Goal: Task Accomplishment & Management: Manage account settings

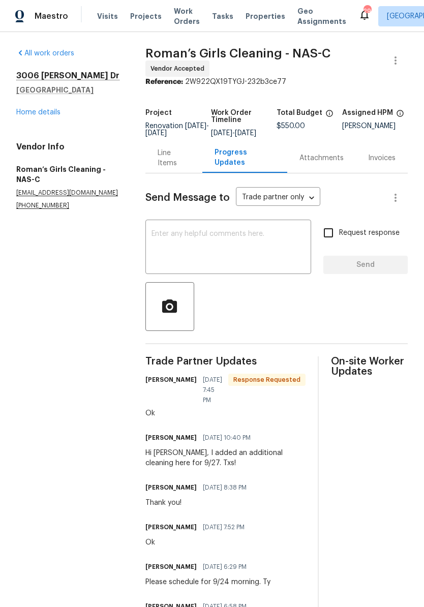
click at [30, 113] on link "Home details" at bounding box center [38, 112] width 44 height 7
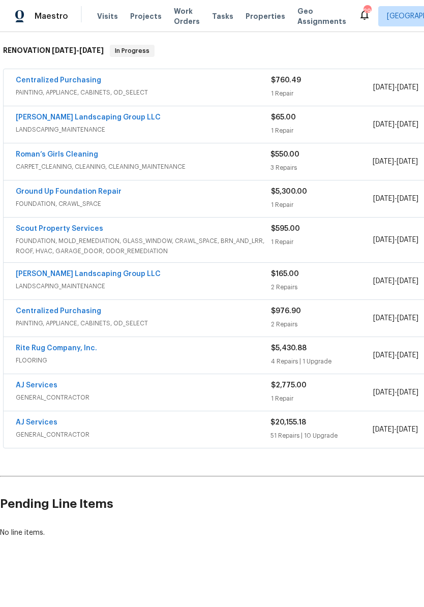
scroll to position [158, 0]
click at [24, 426] on link "AJ Services" at bounding box center [37, 423] width 42 height 7
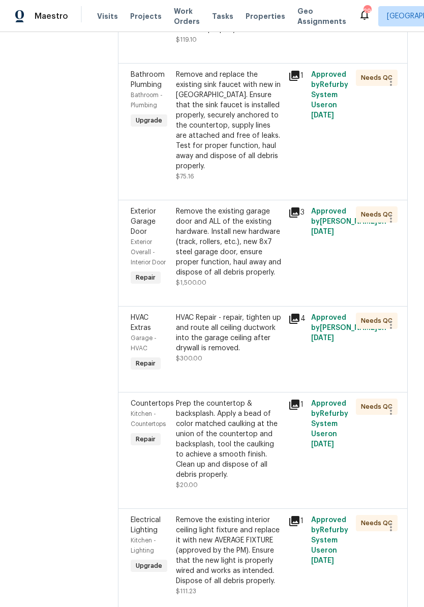
scroll to position [272, 0]
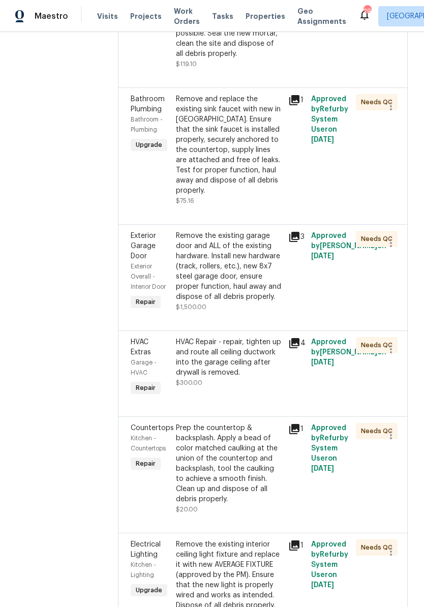
click at [218, 129] on div "Remove and replace the existing sink faucet with new in BN. Ensure that the sin…" at bounding box center [229, 145] width 107 height 102
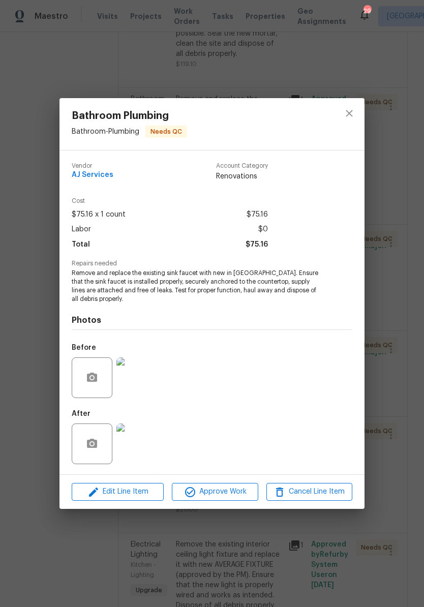
click at [132, 374] on img at bounding box center [136, 378] width 41 height 41
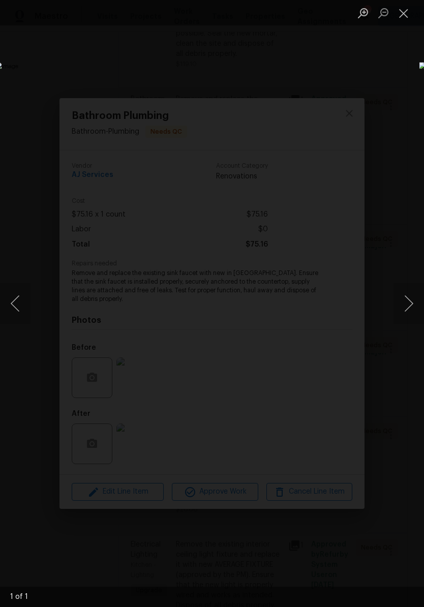
click at [407, 17] on button "Close lightbox" at bounding box center [404, 13] width 20 height 18
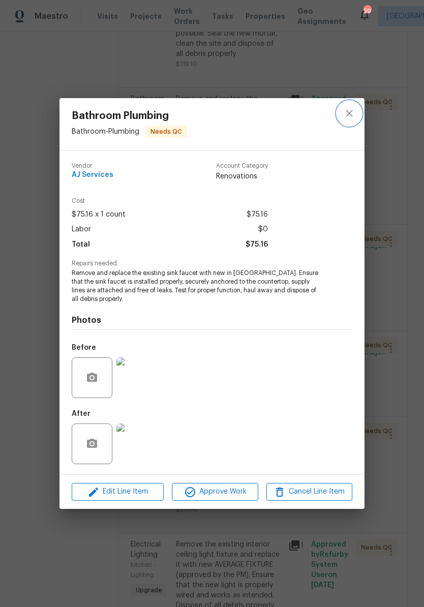
click at [352, 118] on icon "close" at bounding box center [349, 113] width 12 height 12
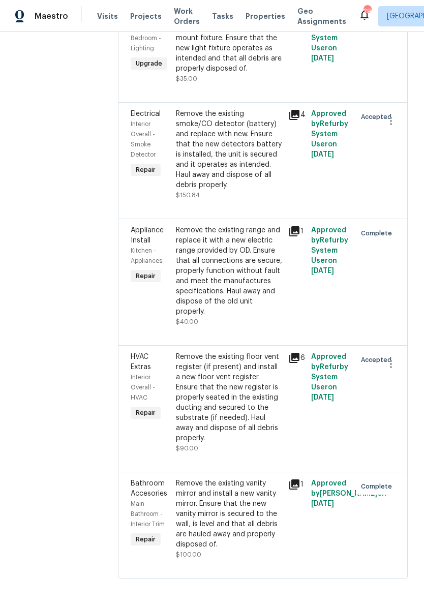
scroll to position [7244, 0]
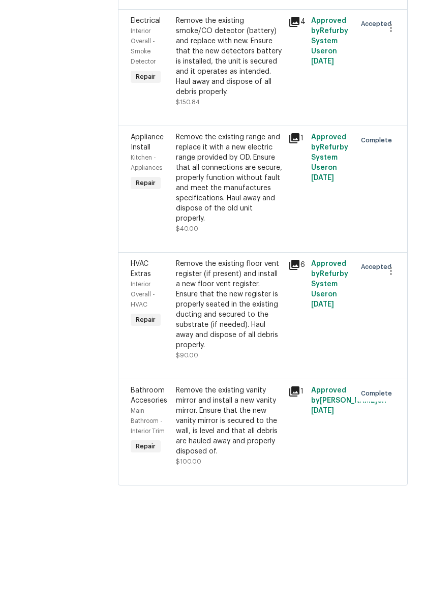
click at [266, 352] on div "Remove the existing floor vent register (if present) and install a new floor ve…" at bounding box center [229, 398] width 107 height 92
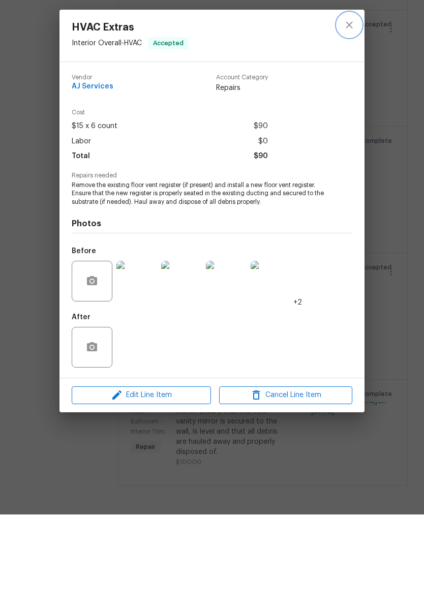
click at [354, 111] on icon "close" at bounding box center [349, 117] width 12 height 12
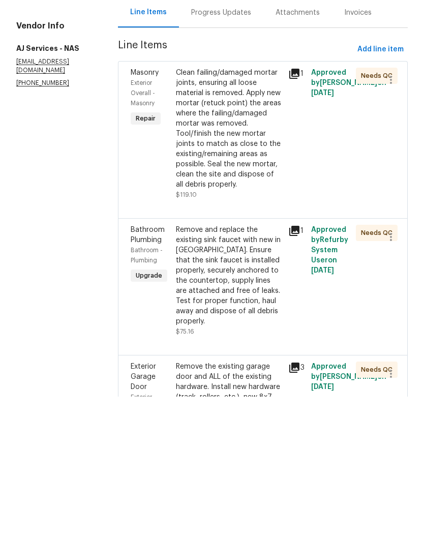
scroll to position [0, 0]
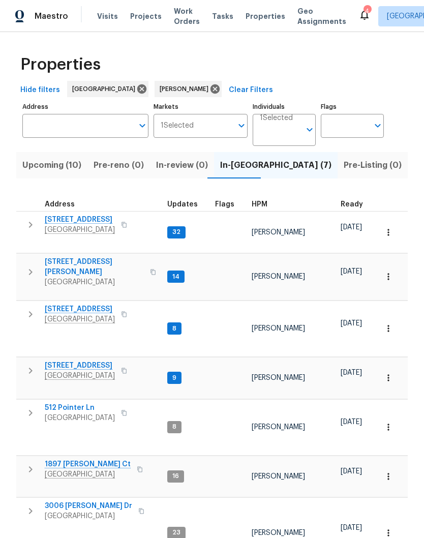
scroll to position [11, 0]
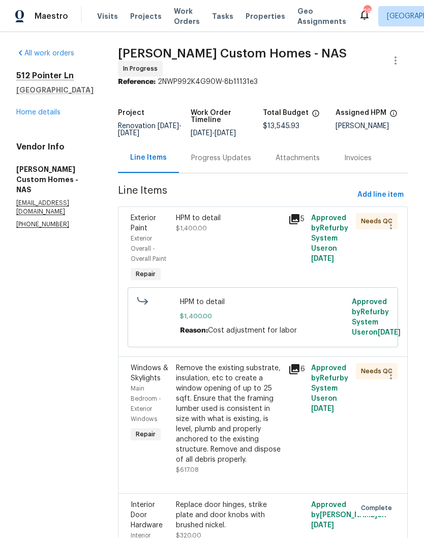
click at [108, 19] on span "Visits" at bounding box center [107, 16] width 21 height 10
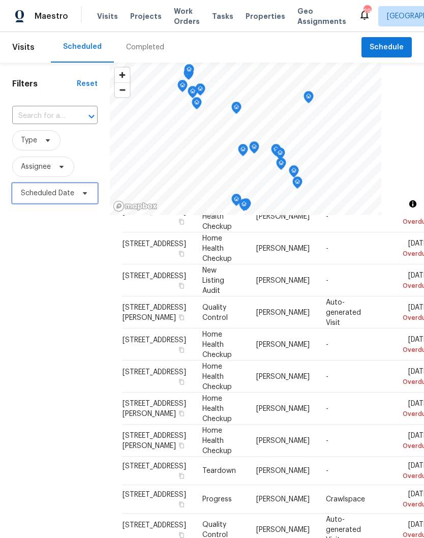
click at [68, 192] on span "Scheduled Date" at bounding box center [47, 193] width 53 height 10
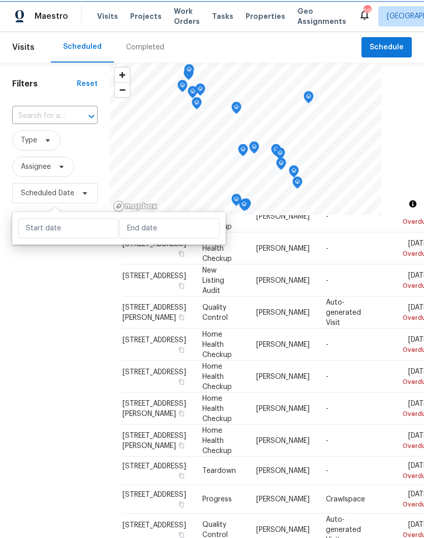
scroll to position [351, 0]
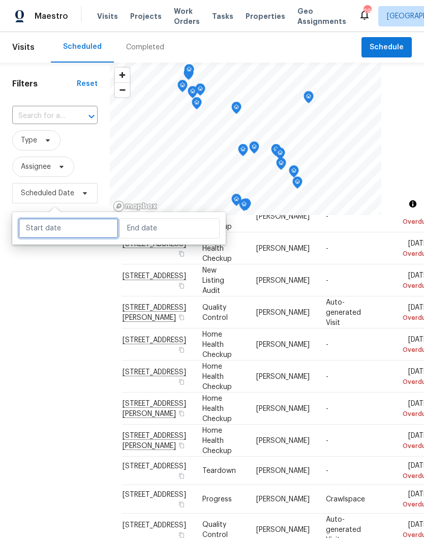
click at [80, 229] on input "text" at bounding box center [68, 228] width 100 height 20
select select "8"
select select "2025"
select select "9"
select select "2025"
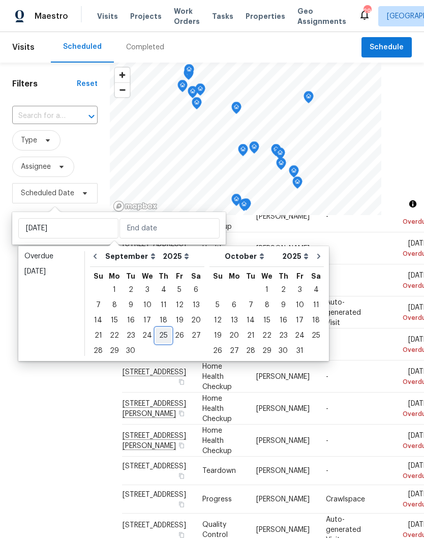
click at [163, 336] on div "25" at bounding box center [164, 336] width 16 height 14
type input "Thu, Sep 25"
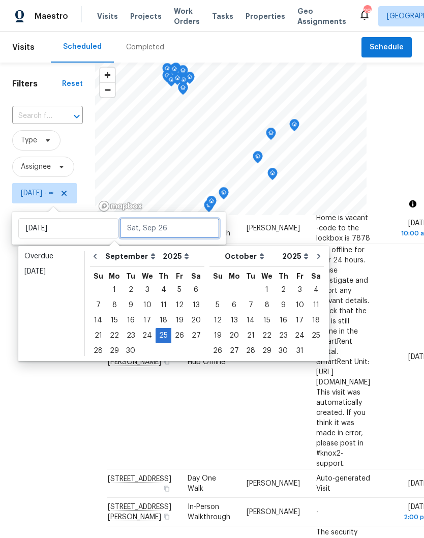
click at [185, 227] on input "text" at bounding box center [170, 228] width 100 height 20
click at [165, 335] on div "25" at bounding box center [164, 336] width 16 height 14
type input "Thu, Sep 25"
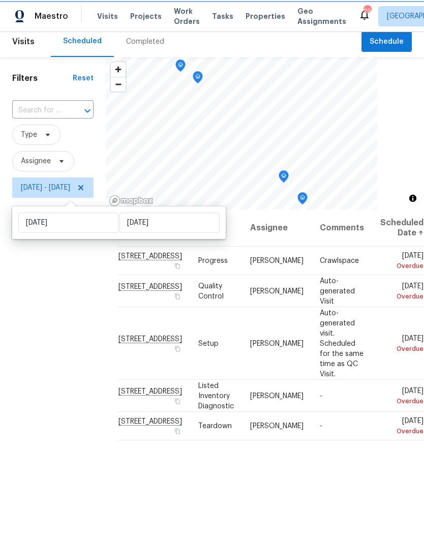
scroll to position [5, 0]
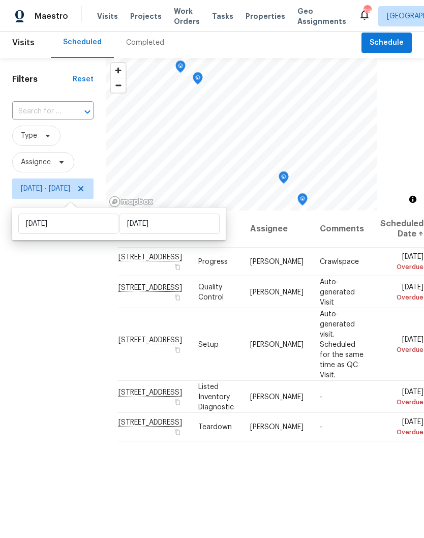
click at [0, 0] on icon at bounding box center [0, 0] width 0 height 0
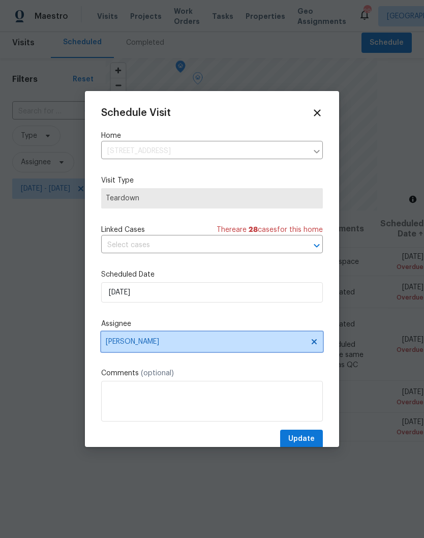
click at [314, 346] on icon at bounding box center [314, 342] width 8 height 8
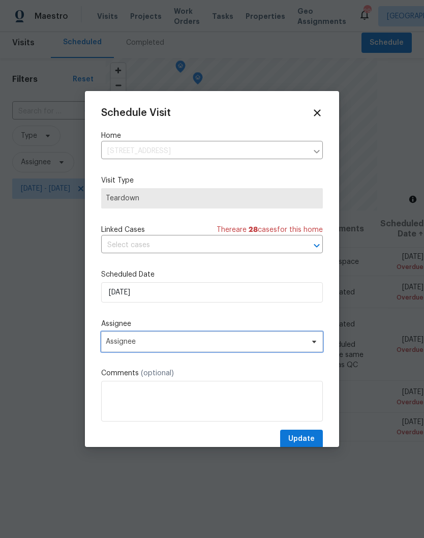
click at [313, 346] on icon at bounding box center [314, 342] width 8 height 8
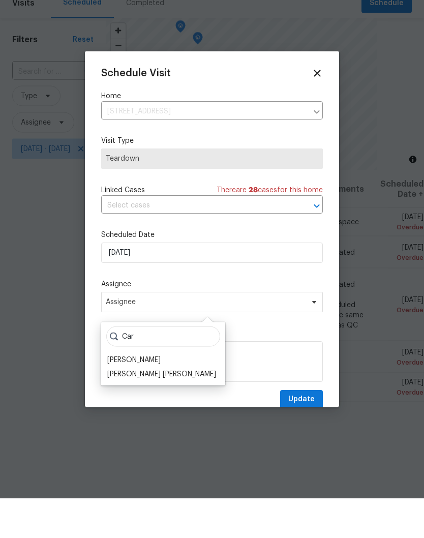
scroll to position [16, 0]
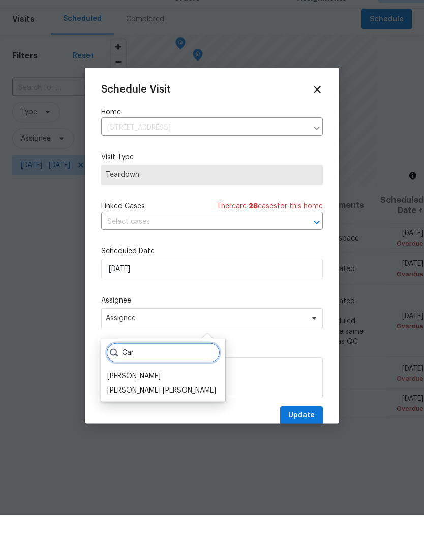
type input "Car"
click at [154, 395] on div "Carmen Childs" at bounding box center [133, 400] width 53 height 10
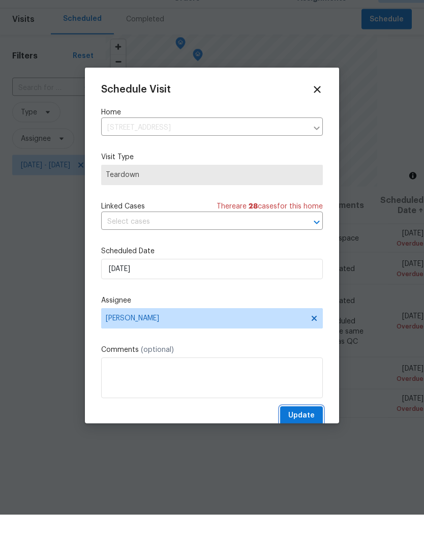
click at [312, 433] on span "Update" at bounding box center [301, 439] width 26 height 13
